Goal: Task Accomplishment & Management: Manage account settings

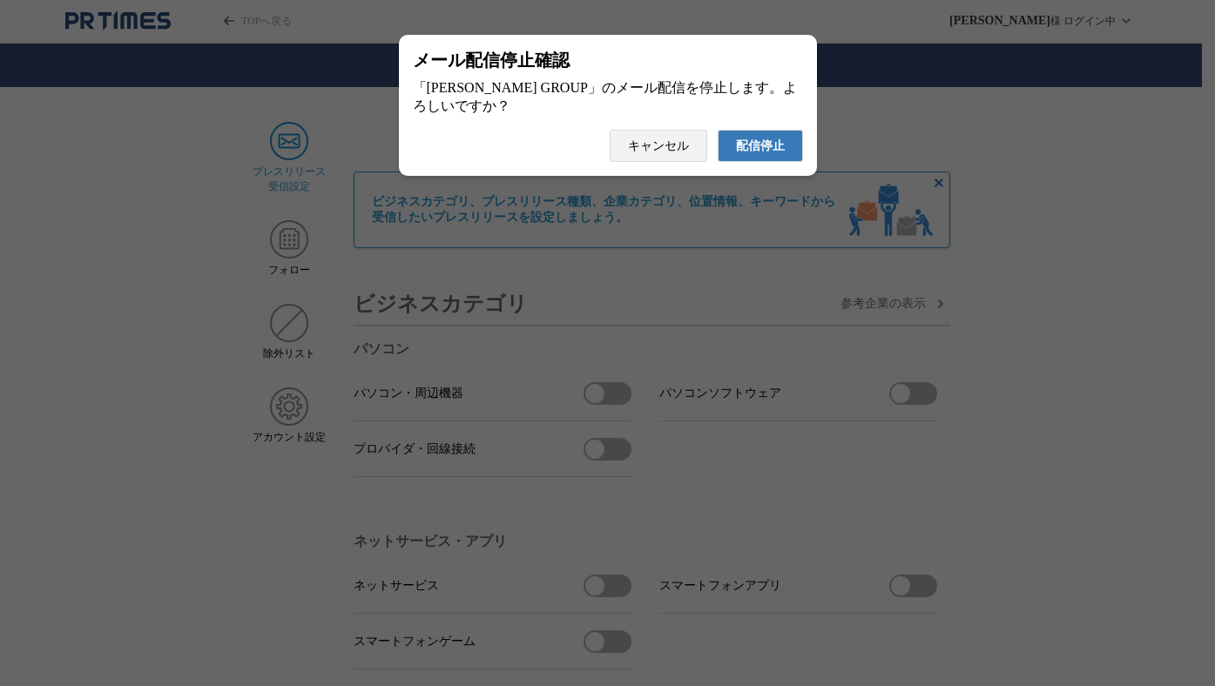
click at [752, 153] on span "配信停止" at bounding box center [760, 146] width 49 height 16
click at [751, 154] on span "配信停止" at bounding box center [760, 146] width 49 height 16
click at [783, 147] on span "配信停止" at bounding box center [760, 146] width 49 height 16
